Goal: Task Accomplishment & Management: Manage account settings

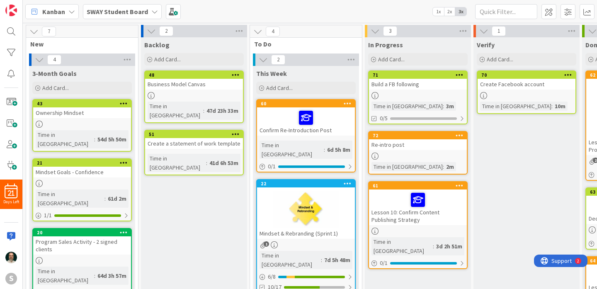
scroll to position [0, 114]
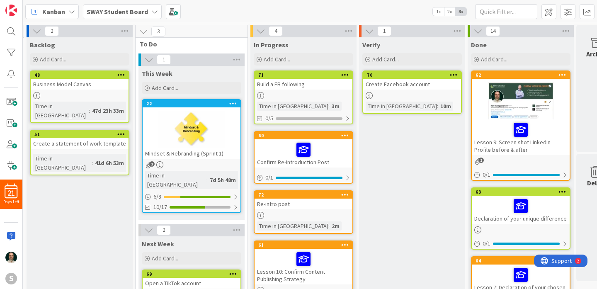
click at [347, 194] on icon at bounding box center [345, 194] width 8 height 6
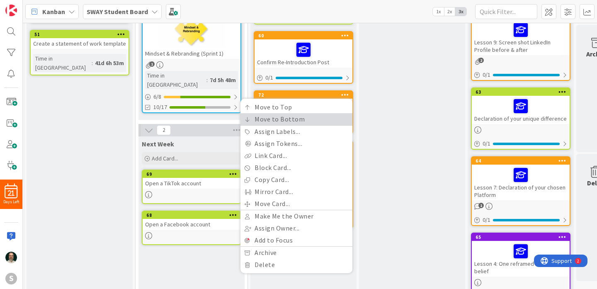
scroll to position [104, 114]
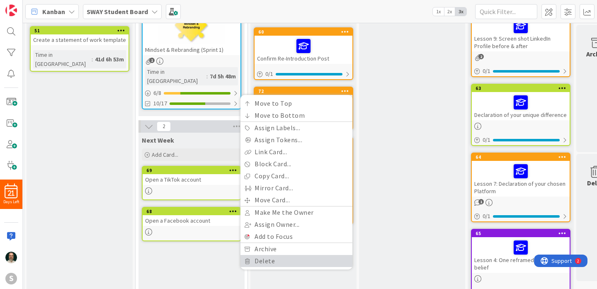
click at [292, 263] on link "Delete" at bounding box center [296, 261] width 112 height 12
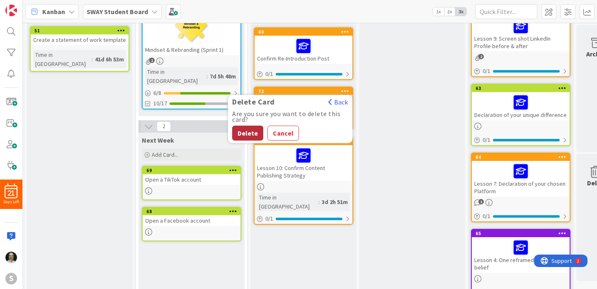
click at [250, 133] on button "Delete" at bounding box center [247, 133] width 31 height 15
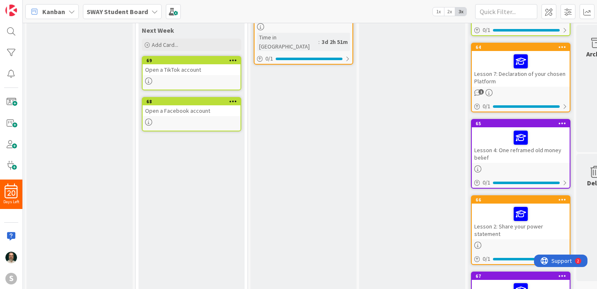
scroll to position [247, 114]
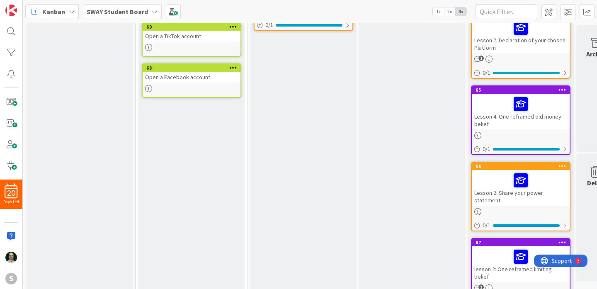
click at [233, 65] on icon at bounding box center [233, 68] width 8 height 6
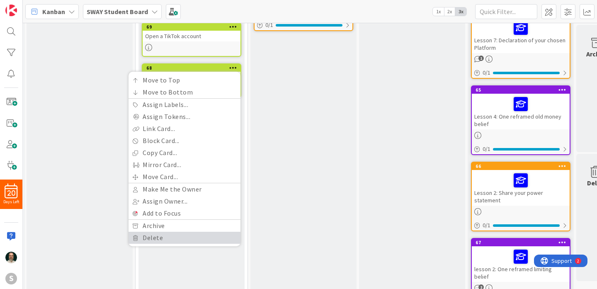
click at [150, 232] on link "Delete" at bounding box center [184, 238] width 112 height 12
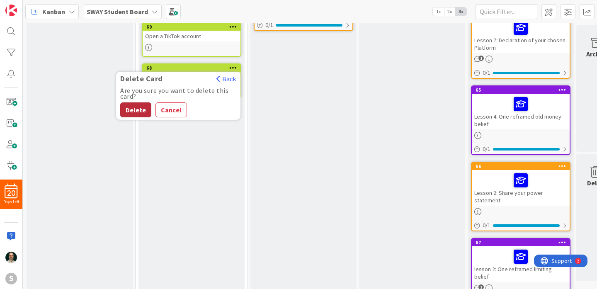
click at [136, 102] on button "Delete" at bounding box center [135, 109] width 31 height 15
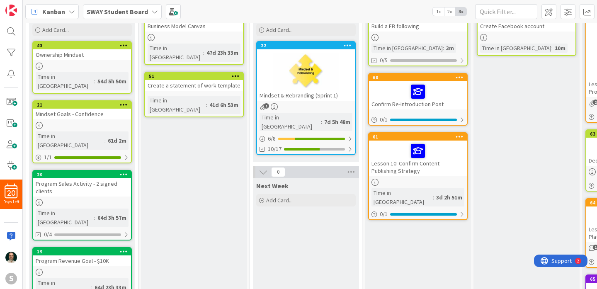
scroll to position [0, 0]
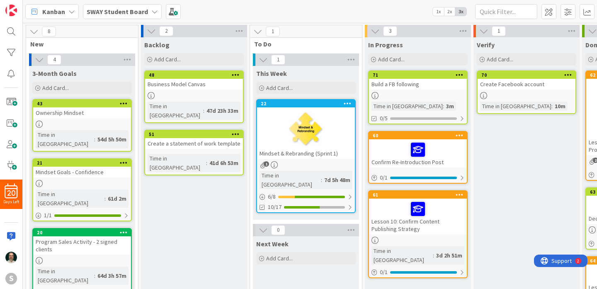
click at [276, 130] on div at bounding box center [306, 129] width 98 height 37
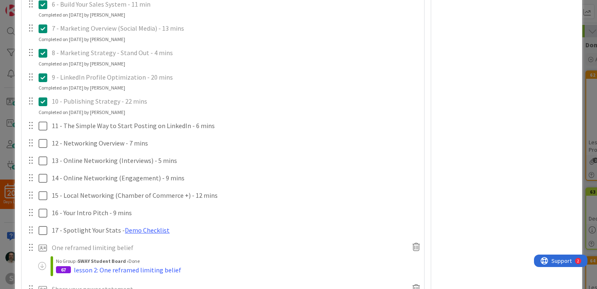
scroll to position [308, 0]
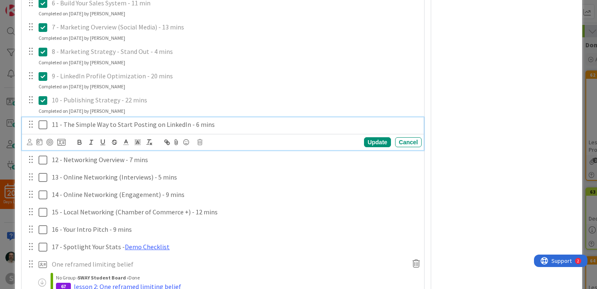
click at [44, 125] on icon at bounding box center [43, 125] width 9 height 10
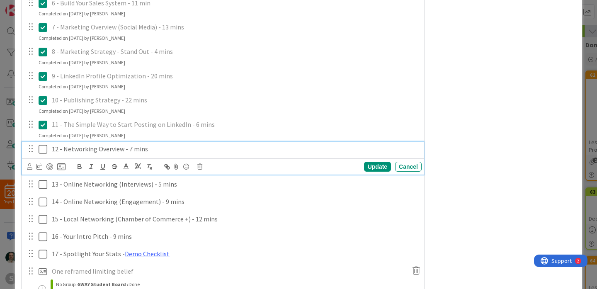
click at [46, 150] on icon at bounding box center [43, 149] width 9 height 10
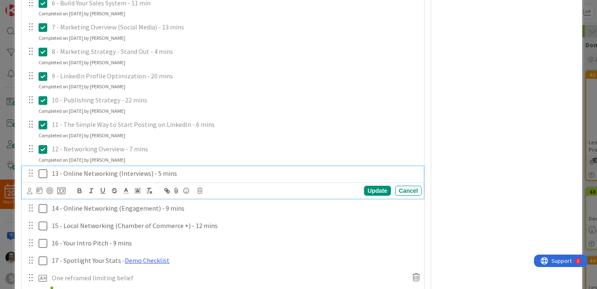
click at [45, 174] on icon at bounding box center [43, 174] width 9 height 10
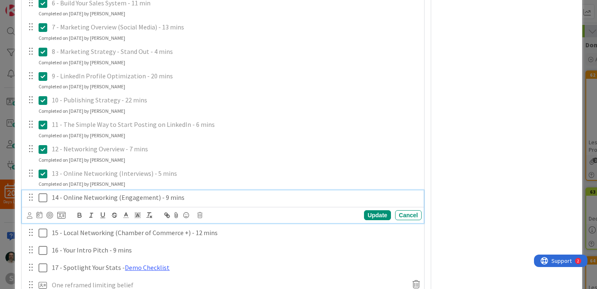
click at [45, 196] on icon at bounding box center [43, 198] width 9 height 10
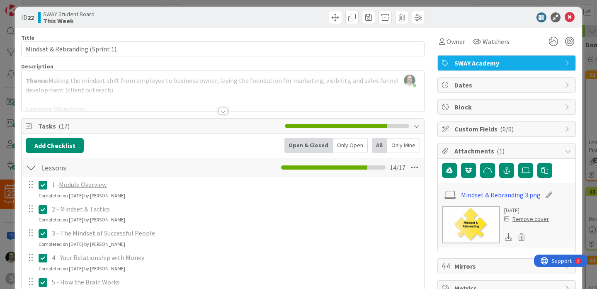
scroll to position [2, 0]
